Goal: Check status: Check status

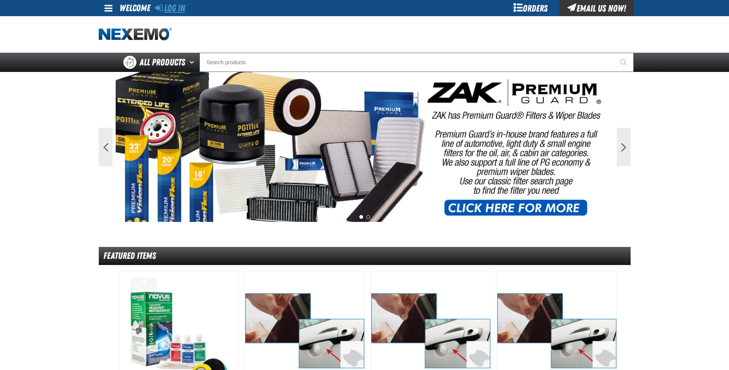
click at [182, 6] on link "Log In" at bounding box center [170, 8] width 30 height 11
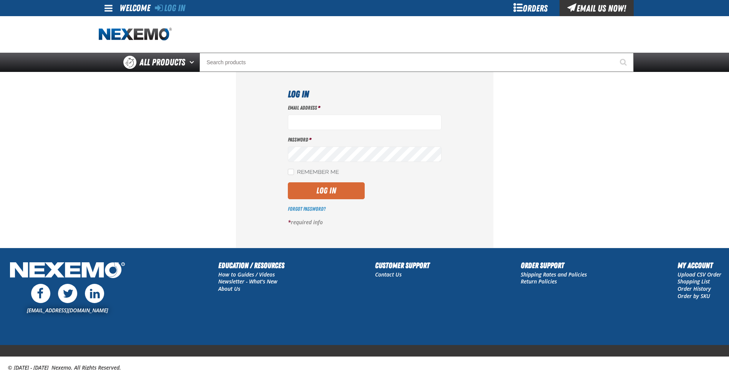
type input "miguel_martinez@vivaautogroup.com"
click at [318, 186] on button "Log In" at bounding box center [326, 190] width 77 height 17
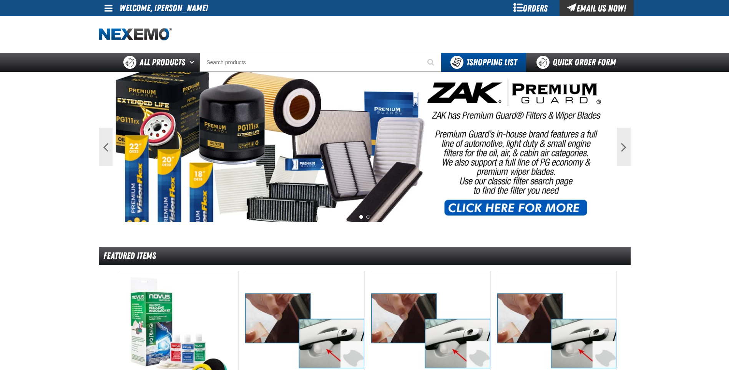
click at [531, 10] on div "Orders" at bounding box center [531, 8] width 58 height 16
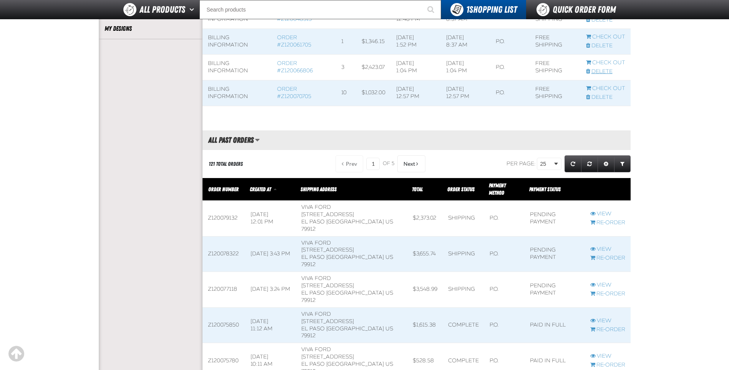
scroll to position [230, 0]
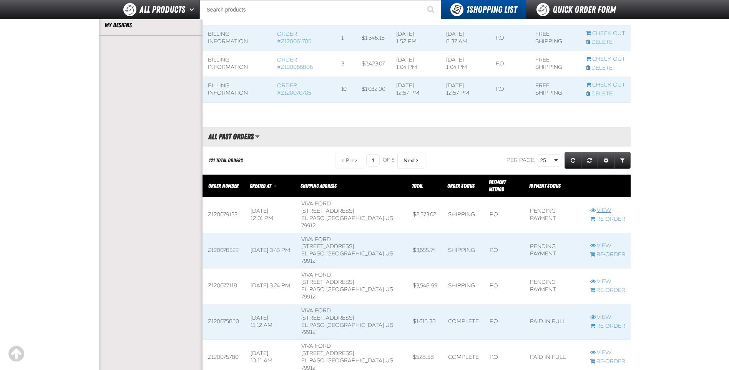
click at [608, 207] on link "View" at bounding box center [607, 210] width 35 height 7
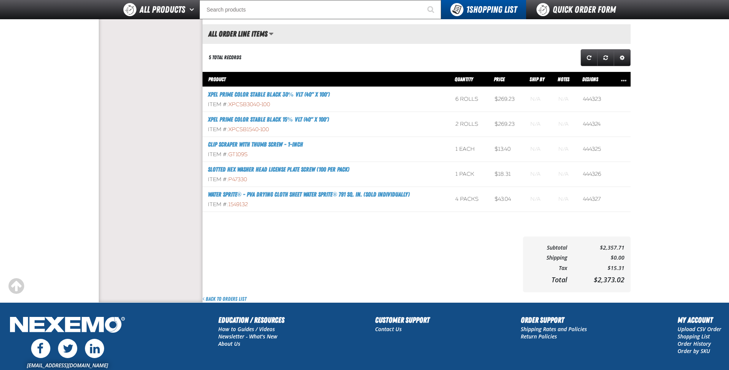
scroll to position [0, 0]
click at [391, 47] on div "All Order Line Items Saved Views Set as active All Order Line Items view All Or…" at bounding box center [416, 124] width 428 height 200
